Goal: Task Accomplishment & Management: Use online tool/utility

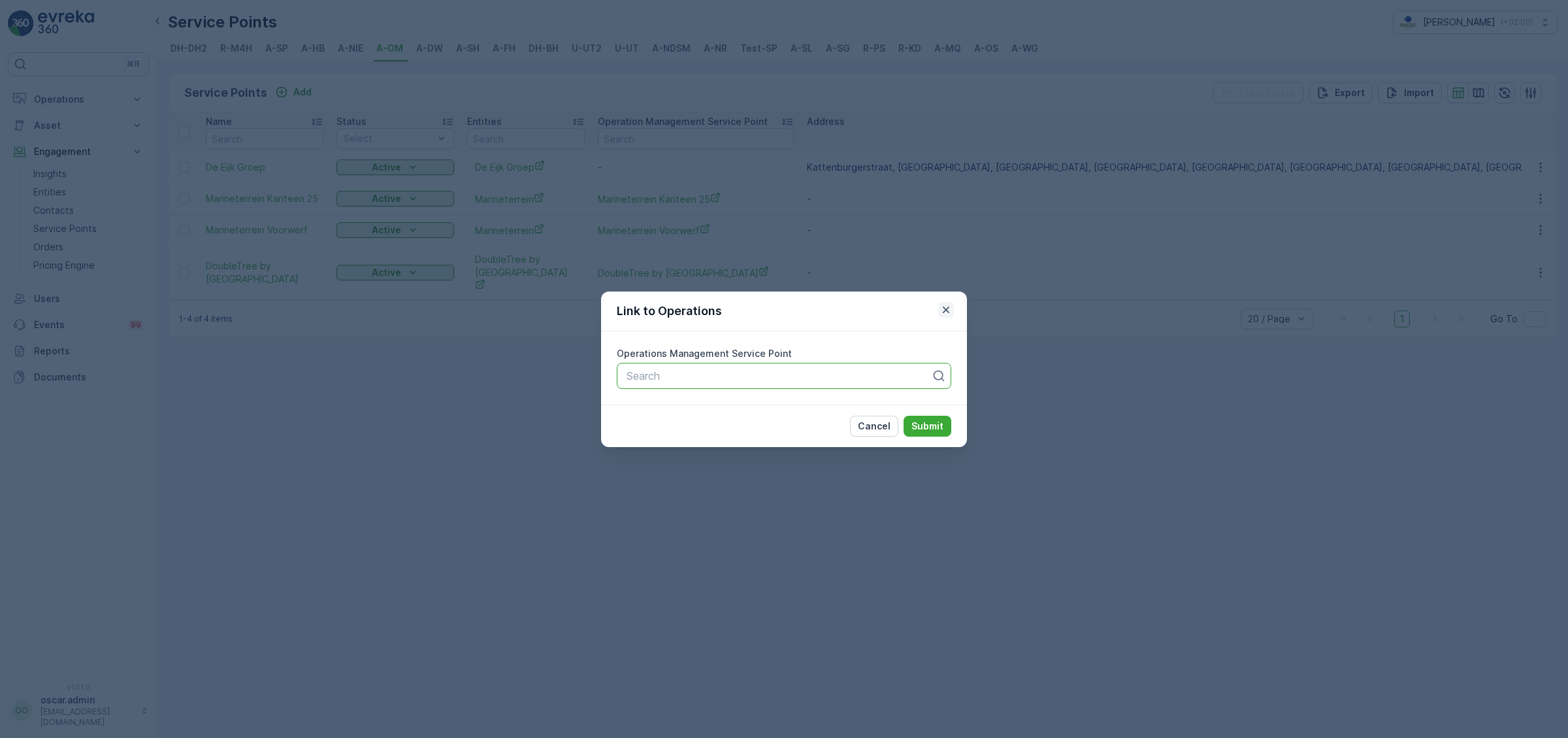
click at [943, 311] on icon "button" at bounding box center [946, 309] width 13 height 13
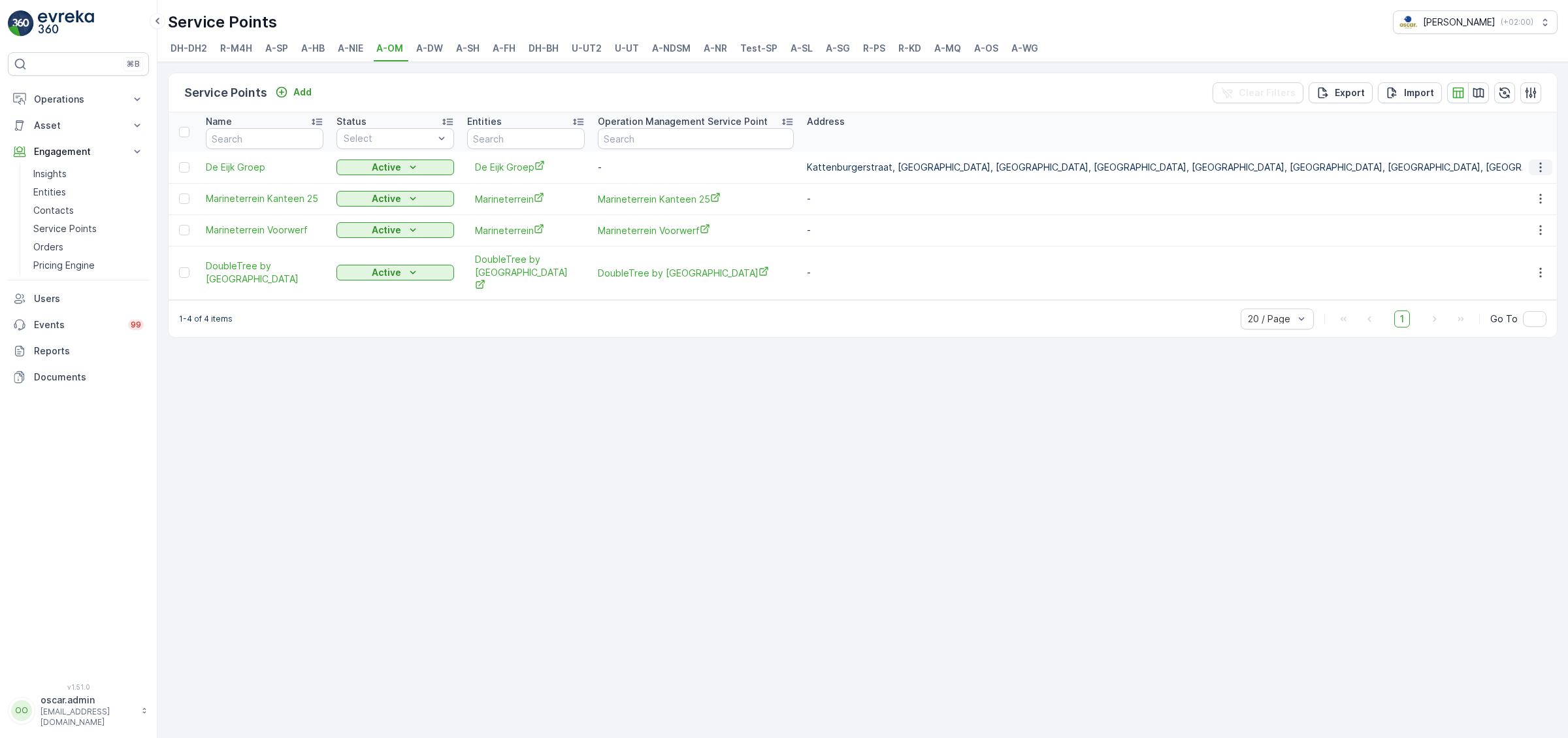
click at [1547, 166] on icon "button" at bounding box center [1540, 167] width 13 height 13
click at [1179, 494] on div "Service Points Add Clear Filters Export Import Name Status Select Entities Oper…" at bounding box center [862, 400] width 1411 height 676
click at [83, 101] on p "Operations" at bounding box center [78, 99] width 89 height 13
click at [73, 157] on p "Routes & Tasks" at bounding box center [67, 158] width 68 height 13
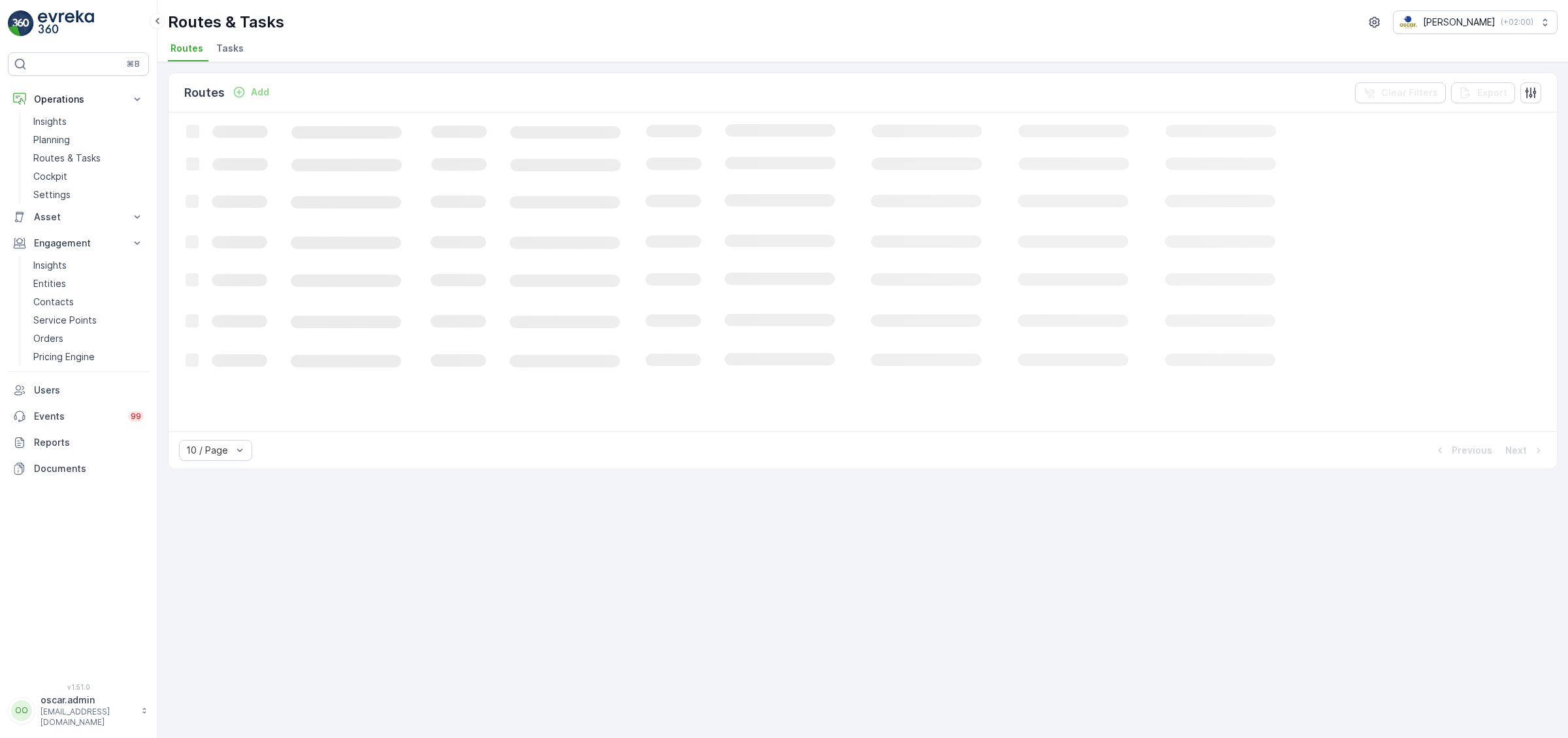
click at [228, 58] on li "Tasks" at bounding box center [231, 50] width 35 height 22
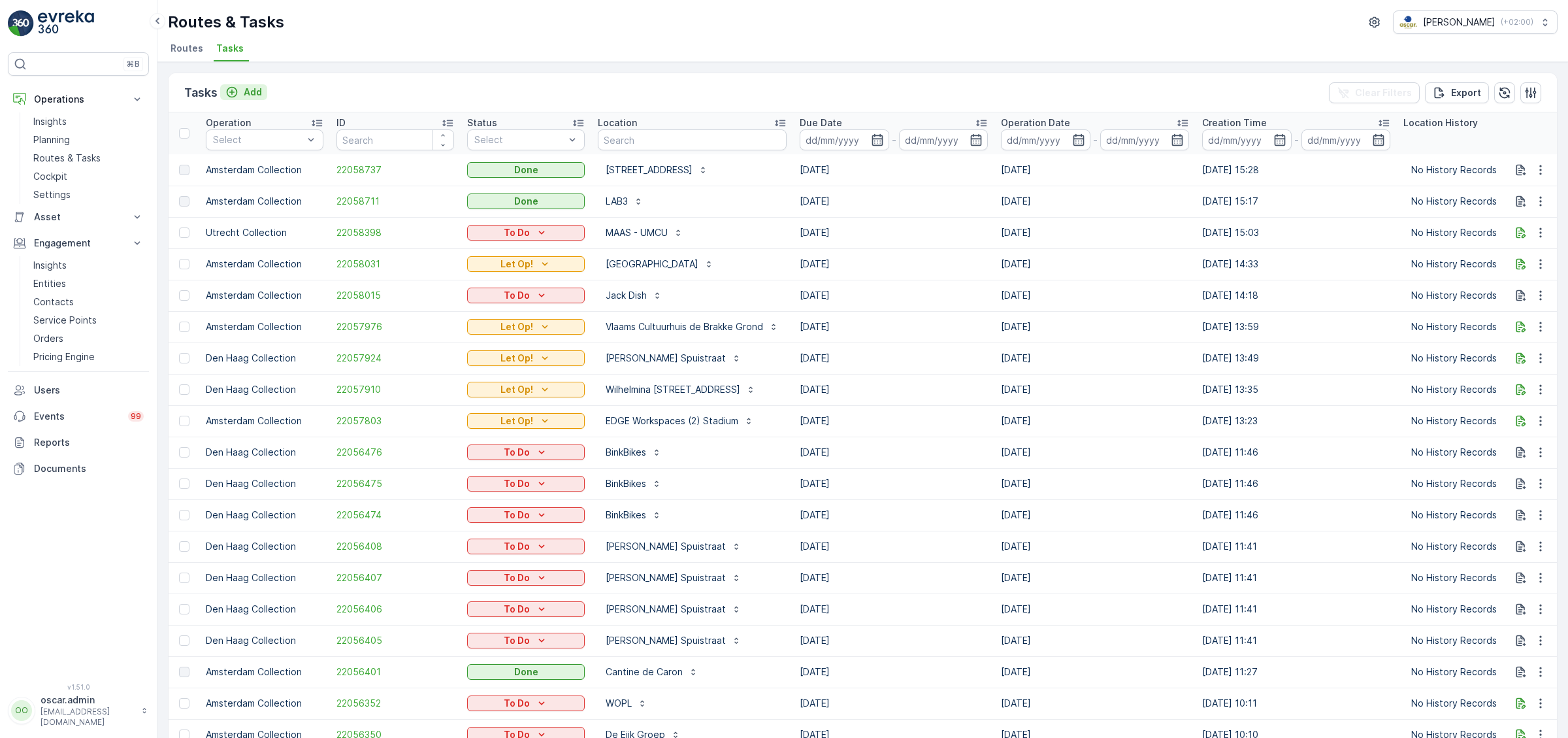
click at [244, 95] on div "Add" at bounding box center [244, 92] width 36 height 13
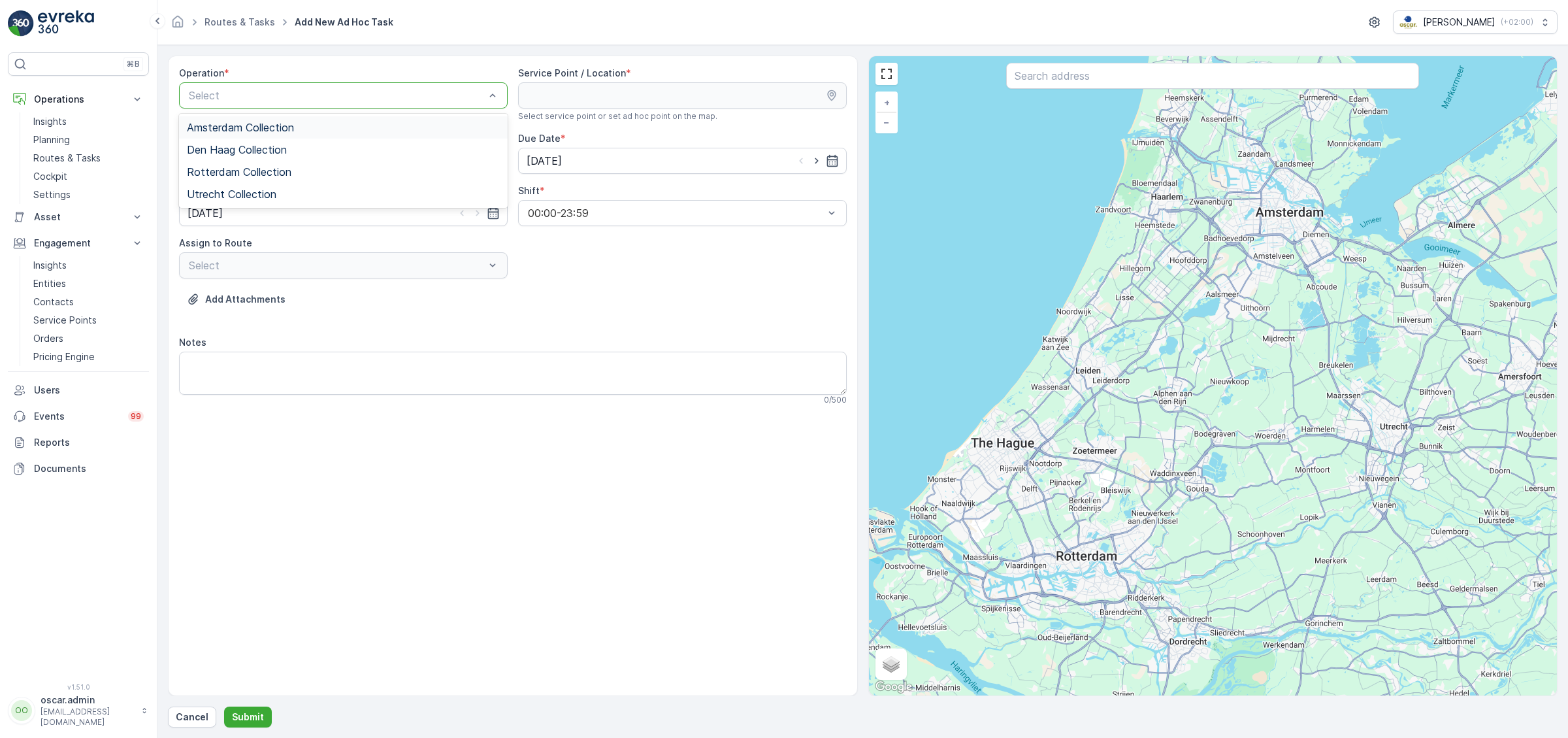
click at [236, 127] on span "Amsterdam Collection" at bounding box center [240, 127] width 107 height 11
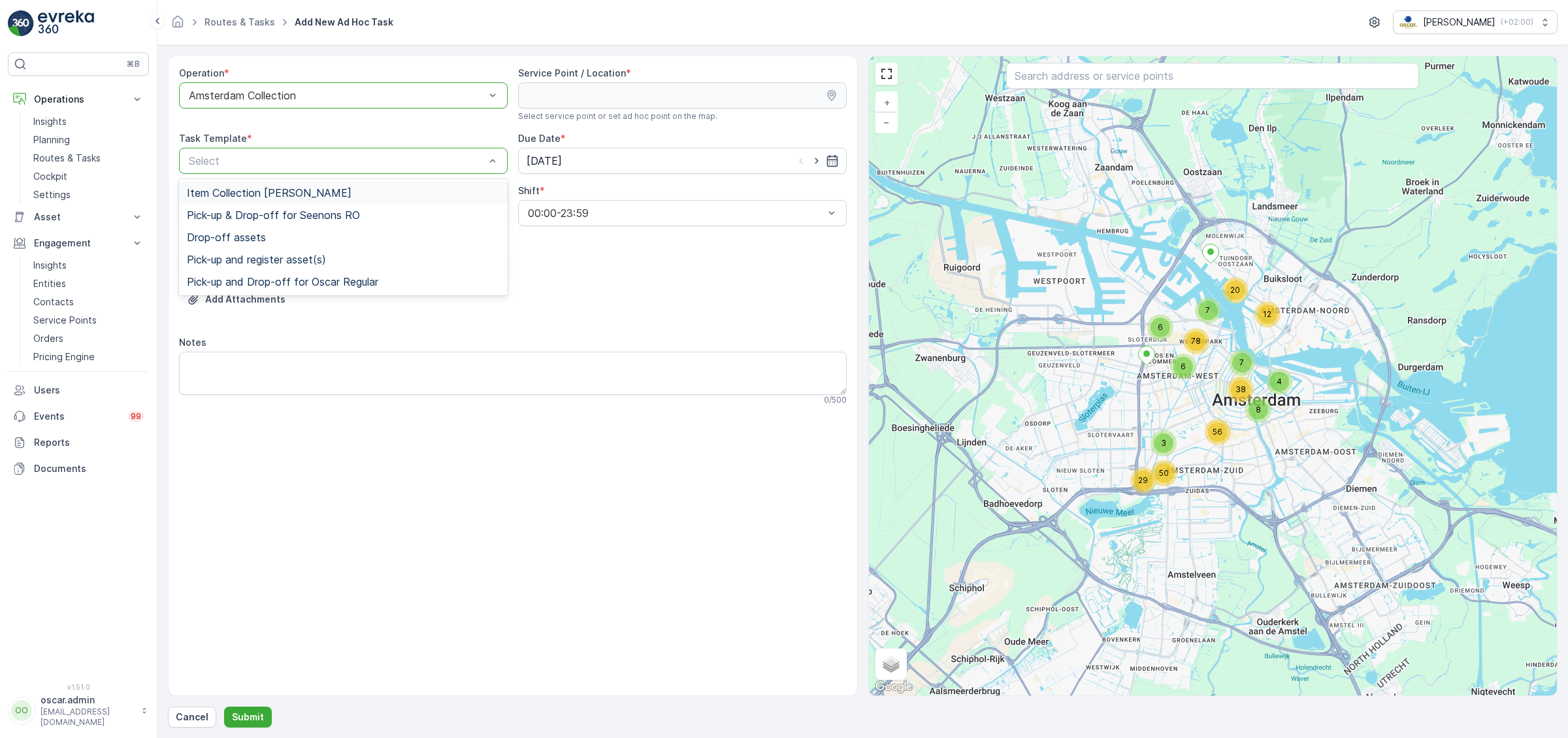
click at [274, 188] on span "Item Collection [PERSON_NAME]" at bounding box center [269, 192] width 165 height 11
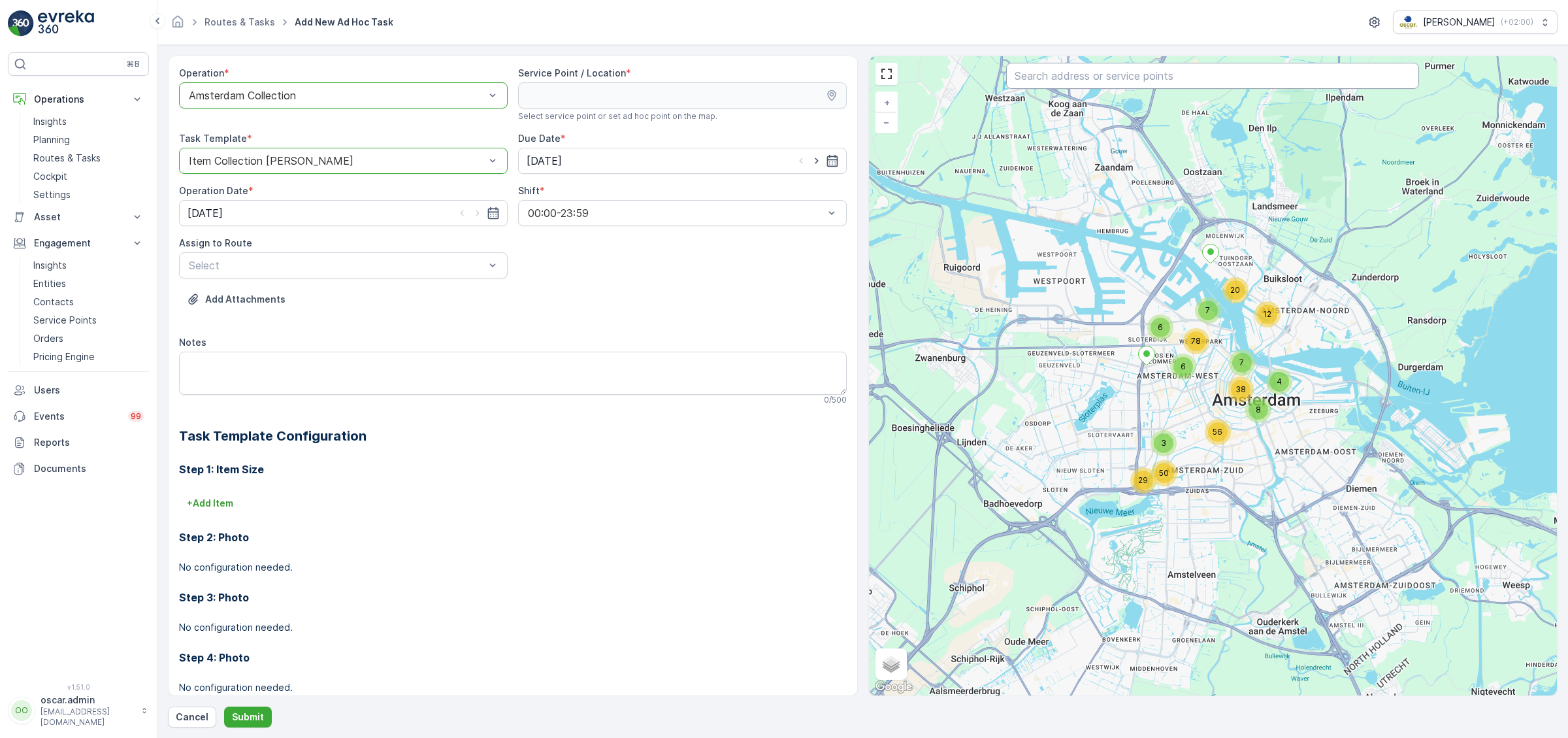
click at [1025, 73] on input "text" at bounding box center [1213, 76] width 413 height 26
type input "test"
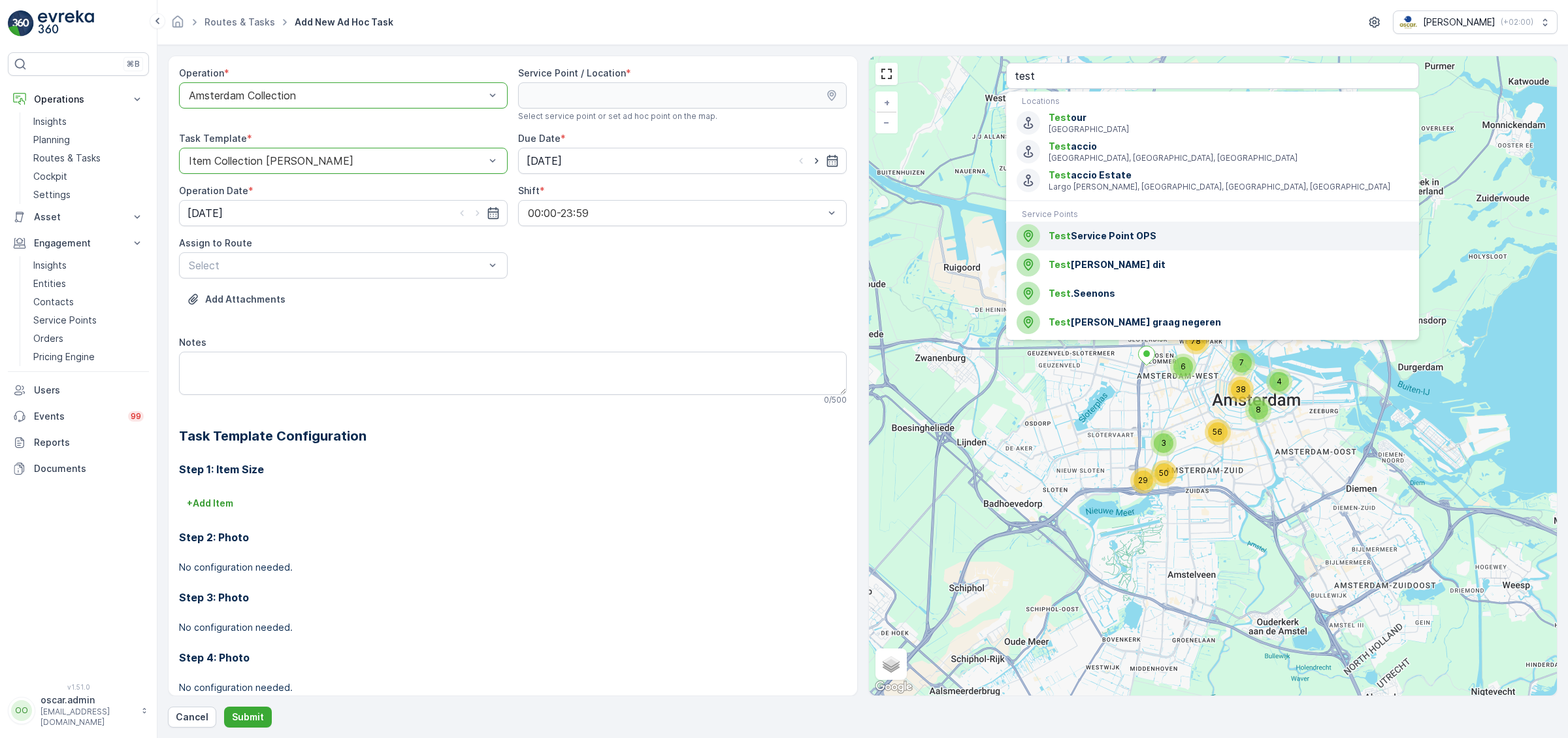
drag, startPoint x: 1087, startPoint y: 237, endPoint x: 1073, endPoint y: 241, distance: 14.6
click at [1087, 238] on span "Test Service Point OPS" at bounding box center [1229, 235] width 360 height 13
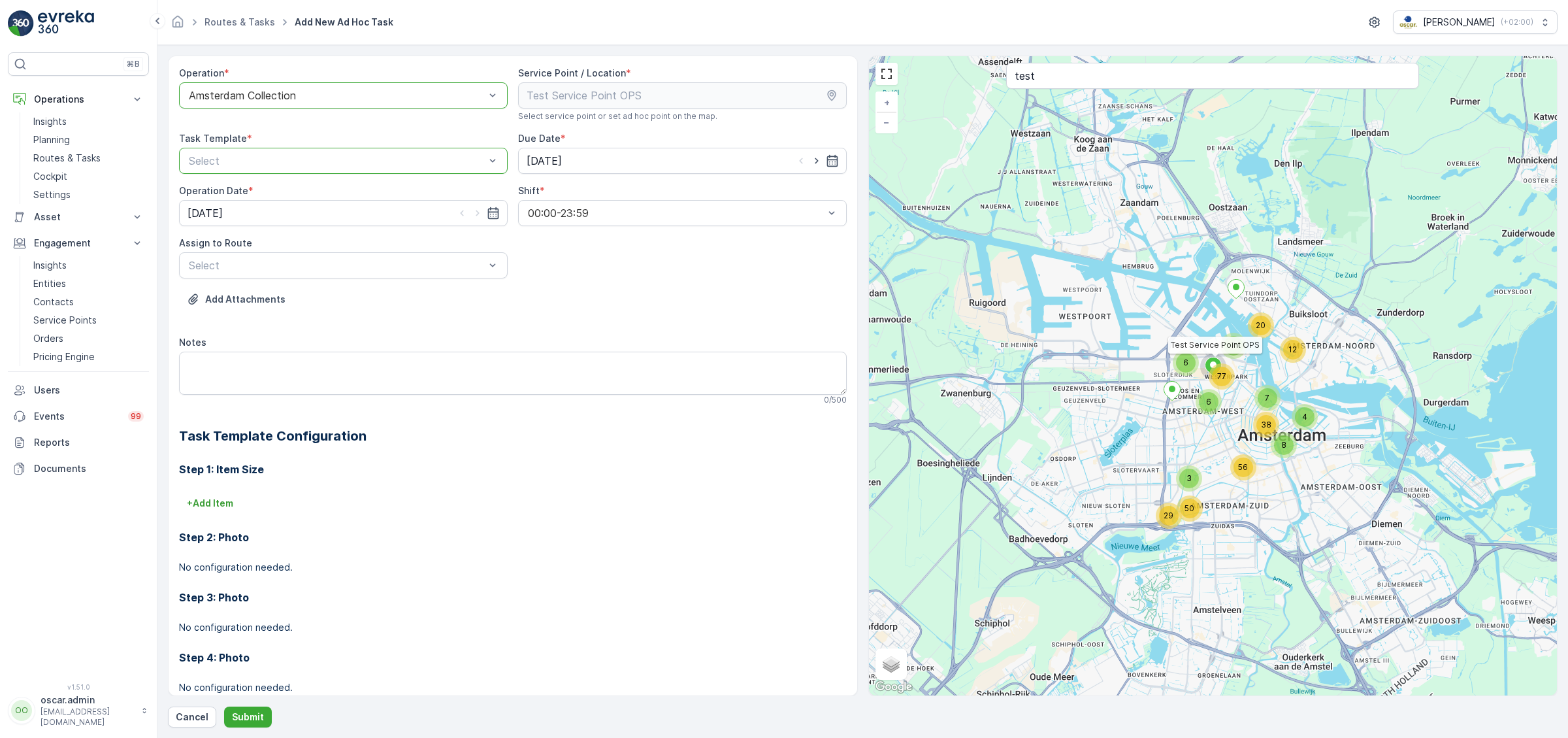
click at [219, 486] on div "Step 1: Item Size + Add Item Step 2: Photo No configuration needed. Step 3: Pho…" at bounding box center [513, 580] width 668 height 270
click at [209, 503] on p "+ Add Item" at bounding box center [209, 503] width 46 height 13
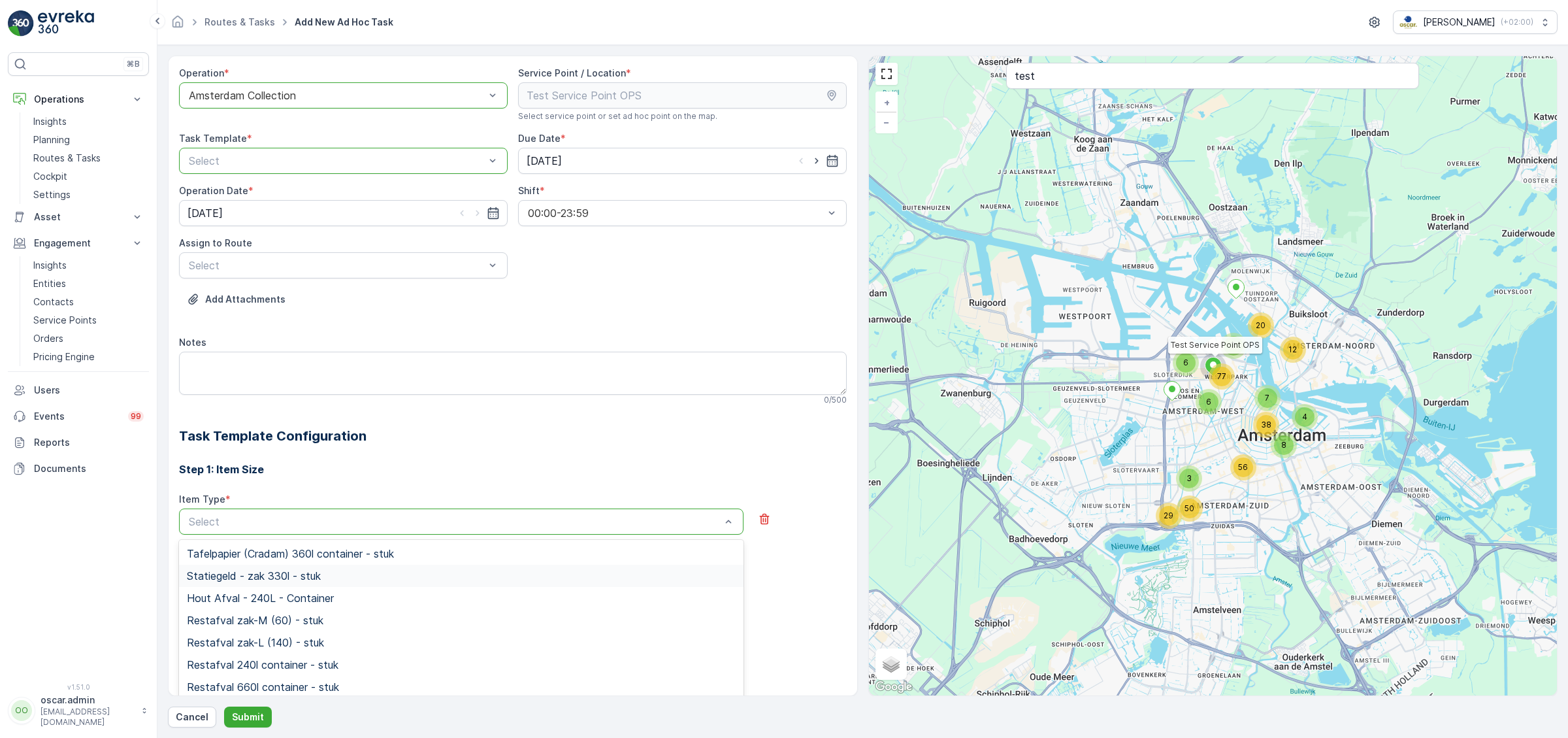
click at [234, 576] on span "Statiegeld - zak 330l - stuk" at bounding box center [253, 576] width 134 height 11
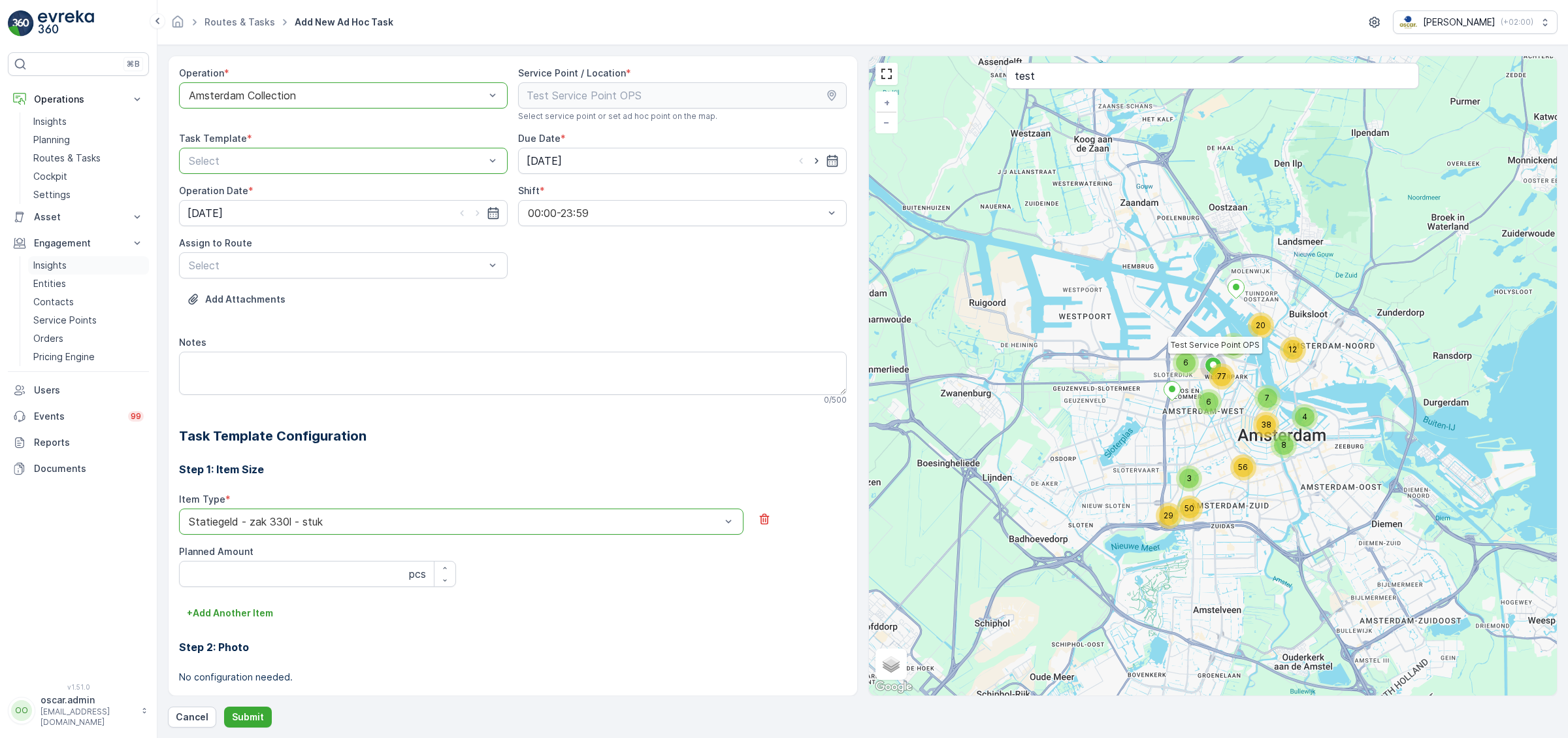
click at [68, 263] on link "Insights" at bounding box center [88, 265] width 121 height 18
